Goal: Task Accomplishment & Management: Use online tool/utility

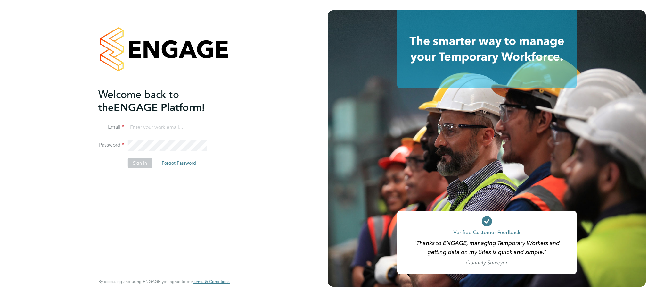
type input "[EMAIL_ADDRESS][DOMAIN_NAME]"
click at [148, 161] on button "Sign In" at bounding box center [140, 163] width 24 height 10
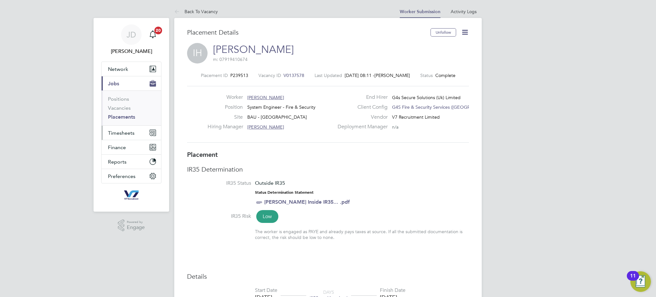
click at [131, 131] on span "Timesheets" at bounding box center [121, 133] width 27 height 6
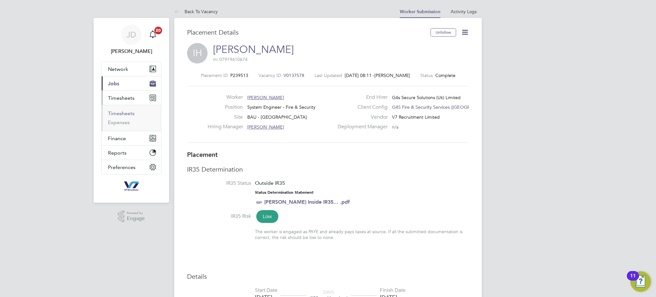
click at [127, 115] on link "Timesheets" at bounding box center [121, 113] width 27 height 6
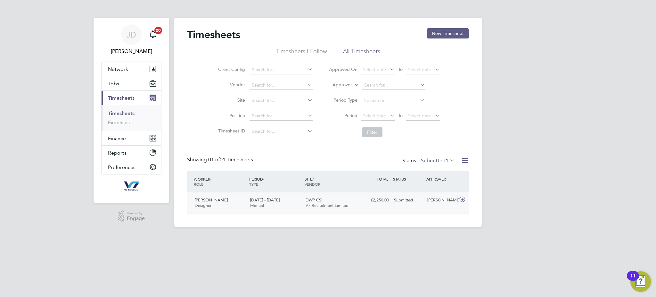
click at [405, 204] on div "Submitted" at bounding box center [408, 200] width 33 height 11
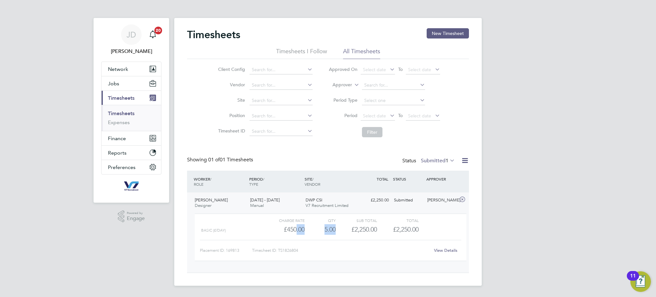
drag, startPoint x: 295, startPoint y: 230, endPoint x: 340, endPoint y: 227, distance: 44.3
click at [340, 227] on div "Basic (£/day) £450.00 5 5.00 5 £2,250.00 £2,250.00" at bounding box center [331, 229] width 272 height 11
drag, startPoint x: 345, startPoint y: 235, endPoint x: 340, endPoint y: 232, distance: 5.3
click at [345, 235] on div "Charge rate QTY Sub Total Total Basic (£/day) £450.00 5 5.00 5 £2,250.00 £2,250…" at bounding box center [331, 236] width 272 height 47
drag, startPoint x: 336, startPoint y: 228, endPoint x: 321, endPoint y: 228, distance: 15.4
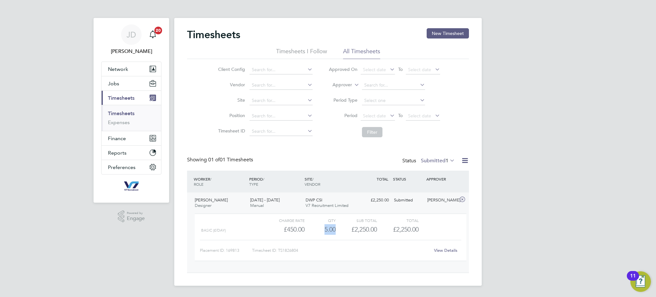
click at [321, 228] on div "Basic (£/day) £450.00 5 5.00 5 £2,250.00 £2,250.00" at bounding box center [331, 229] width 272 height 11
drag, startPoint x: 448, startPoint y: 219, endPoint x: 412, endPoint y: 212, distance: 36.5
click at [437, 217] on div "Charge rate QTY Sub Total Total" at bounding box center [331, 220] width 272 height 8
drag, startPoint x: 336, startPoint y: 230, endPoint x: 324, endPoint y: 229, distance: 11.9
click at [324, 229] on div "Basic (£/day) £450.00 5 5.00 5 £2,250.00 £2,250.00" at bounding box center [331, 229] width 272 height 11
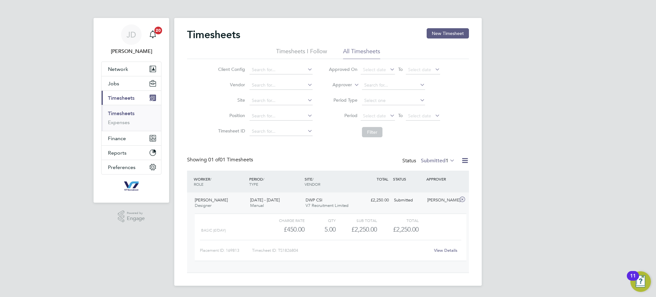
drag, startPoint x: 535, startPoint y: 126, endPoint x: 485, endPoint y: 132, distance: 49.5
click at [532, 126] on div "JD Jake Dunwell Notifications 20 Applications: Network Team Members Businesses …" at bounding box center [328, 148] width 656 height 296
drag, startPoint x: 334, startPoint y: 229, endPoint x: 342, endPoint y: 218, distance: 13.7
click at [322, 226] on div "5.00" at bounding box center [320, 229] width 31 height 11
click at [220, 145] on div "Timesheets New Timesheet Timesheets I Follow All Timesheets Client Config Vendo…" at bounding box center [328, 150] width 282 height 245
